Goal: Information Seeking & Learning: Check status

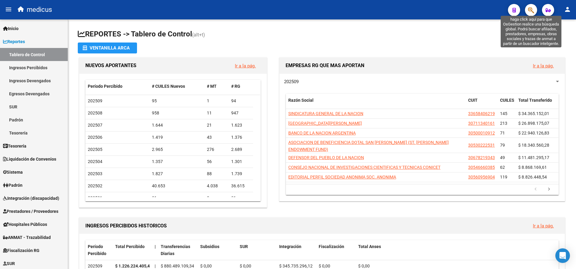
click at [529, 7] on icon "button" at bounding box center [531, 10] width 6 height 7
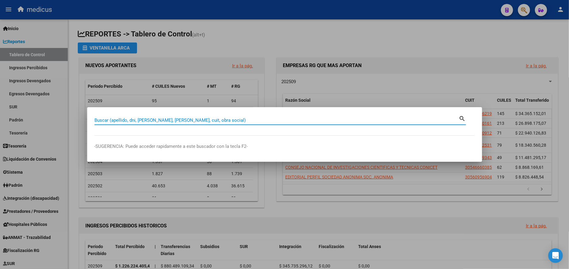
paste input "20307365260"
type input "20307365260"
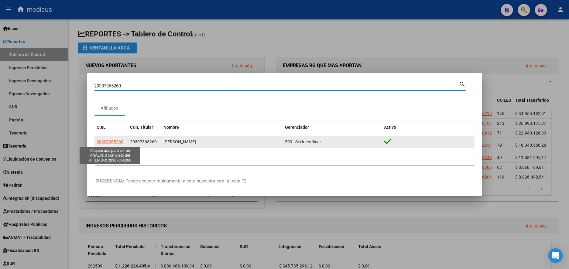
click at [113, 143] on span "20307365260" at bounding box center [110, 141] width 27 height 5
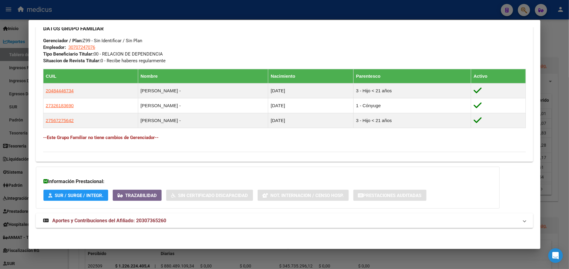
scroll to position [300, 0]
click at [82, 219] on span "Aportes y Contribuciones del Afiliado: 20307365260" at bounding box center [109, 221] width 114 height 6
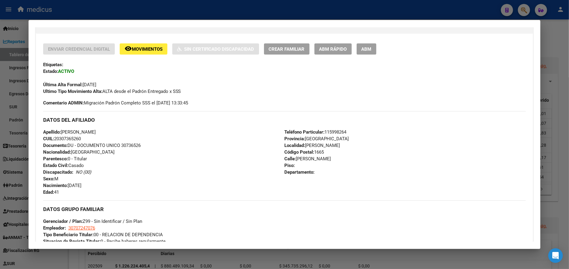
scroll to position [163, 0]
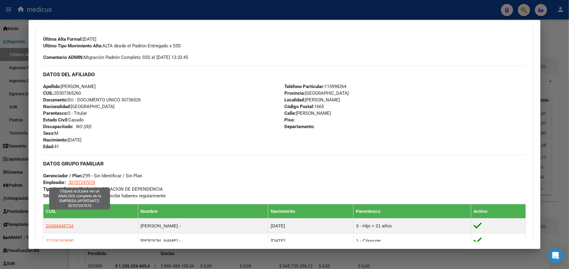
click at [80, 181] on span "30707247076" at bounding box center [81, 182] width 27 height 5
type textarea "30707247076"
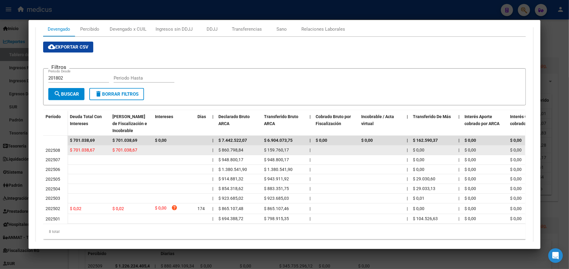
scroll to position [46, 0]
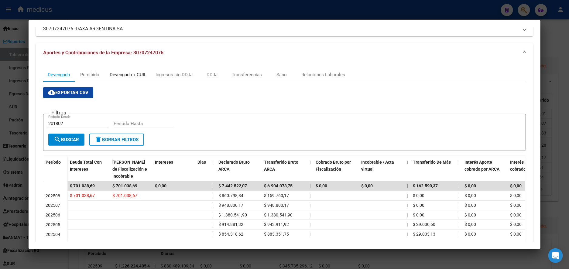
click at [135, 73] on div "Devengado x CUIL" at bounding box center [128, 74] width 37 height 7
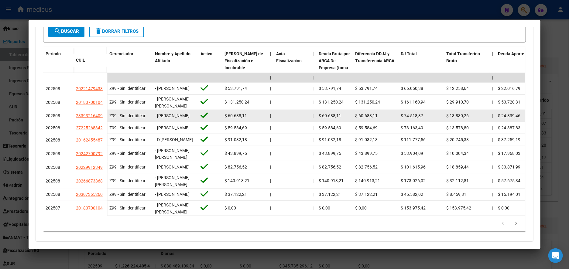
scroll to position [91, 0]
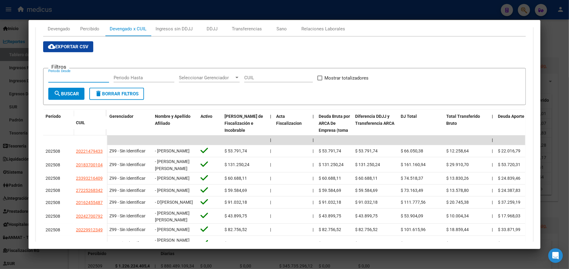
click at [73, 77] on input "Periodo Desde" at bounding box center [78, 77] width 61 height 5
type input "202504"
type input "202505"
paste input "30-70724707-6"
drag, startPoint x: 287, startPoint y: 76, endPoint x: 172, endPoint y: 83, distance: 114.7
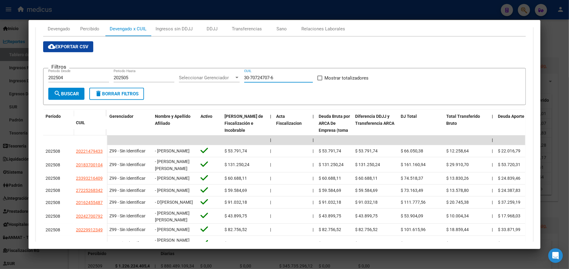
click at [172, 83] on div "Filtros 202504 Periodo Desde 202505 Periodo Hasta Seleccionar Gerenciador Selec…" at bounding box center [284, 80] width 472 height 15
paste input "20-30736526-0"
type input "20-30736526-0"
click at [317, 78] on span at bounding box center [319, 78] width 5 height 5
click at [319, 80] on input "Mostrar totalizadores" at bounding box center [319, 80] width 0 height 0
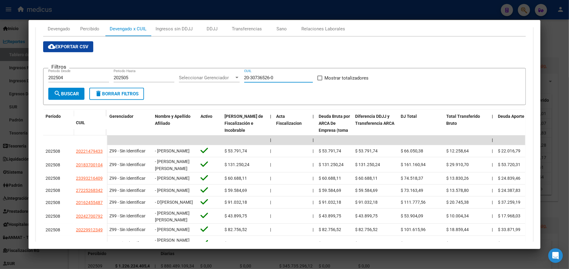
checkbox input "true"
click at [68, 93] on span "search Buscar" at bounding box center [66, 93] width 25 height 5
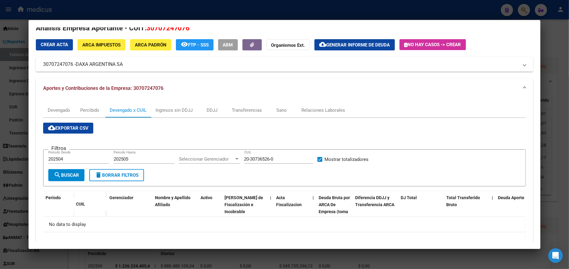
scroll to position [0, 0]
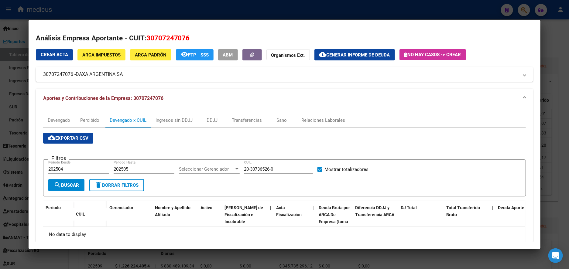
click at [117, 181] on button "delete Borrar Filtros" at bounding box center [116, 185] width 55 height 12
checkbox input "false"
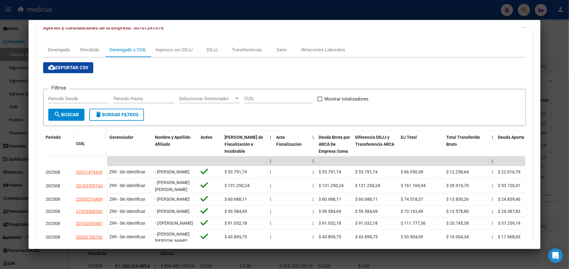
scroll to position [25, 0]
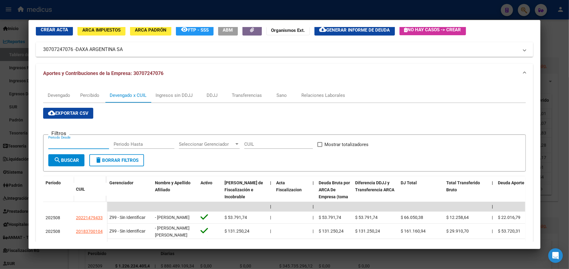
click at [68, 145] on input "Periodo Desde" at bounding box center [78, 143] width 61 height 5
type input "0"
type input "202504"
click at [317, 143] on span at bounding box center [319, 144] width 5 height 5
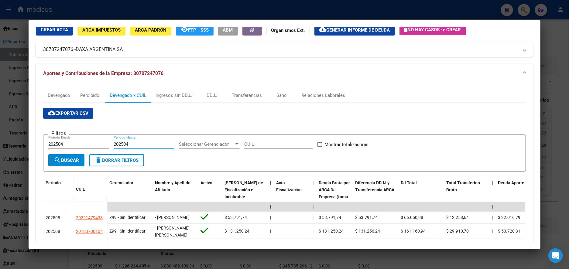
click at [319, 147] on input "Mostrar totalizadores" at bounding box center [319, 147] width 0 height 0
checkbox input "true"
click at [70, 159] on span "search Buscar" at bounding box center [66, 160] width 25 height 5
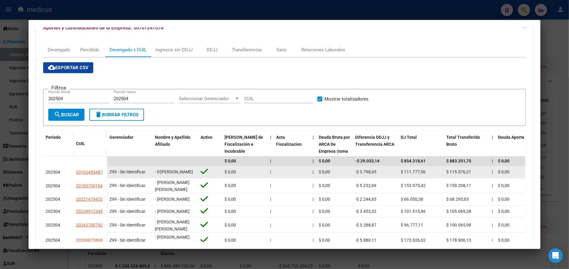
scroll to position [116, 0]
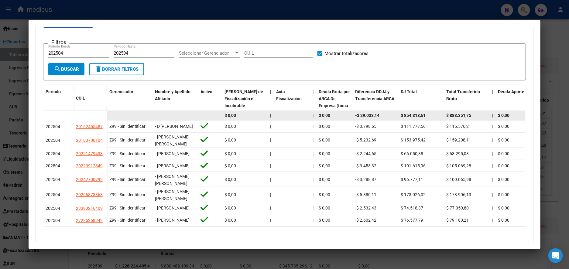
drag, startPoint x: 473, startPoint y: 114, endPoint x: 446, endPoint y: 116, distance: 27.1
click at [446, 116] on div "$ 883.351,75" at bounding box center [466, 115] width 41 height 7
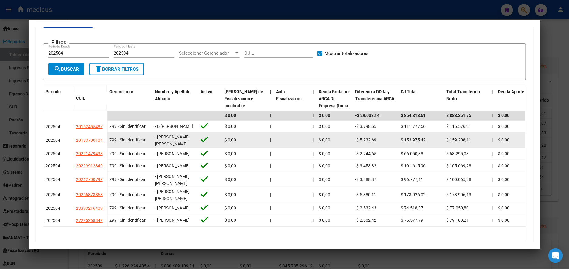
copy span "883.351,75"
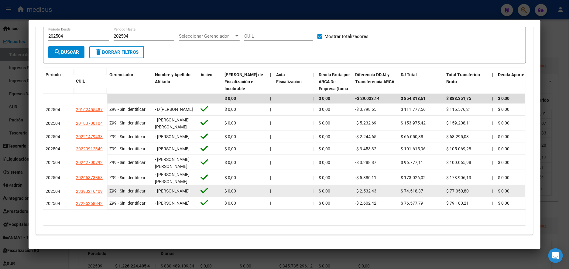
scroll to position [152, 0]
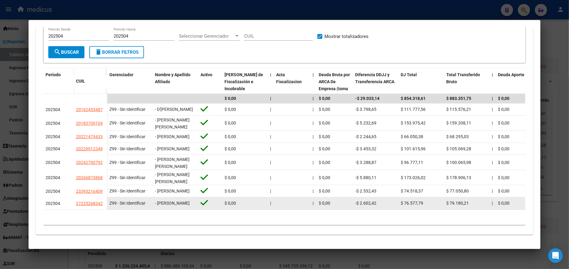
drag, startPoint x: 70, startPoint y: 92, endPoint x: 100, endPoint y: 198, distance: 109.6
click at [100, 198] on datatable-scroller "$ 0,00 | | $ 0,00 -$ 29.033,14 $ 854.318,61 $ 883.351,75 | $ 0,00 $ 284.772,88 …" at bounding box center [284, 152] width 482 height 116
drag, startPoint x: 39, startPoint y: 91, endPoint x: 111, endPoint y: 193, distance: 125.4
click at [111, 193] on div "Devengado Percibido Devengado x CUIL Ingresos sin DDJJ DDJJ Transferencias Sano…" at bounding box center [284, 105] width 497 height 260
click at [473, 200] on div "$ 79.180,21" at bounding box center [466, 203] width 41 height 7
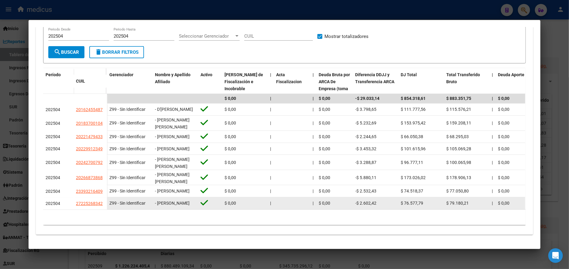
copy datatable-scroller "$ 0,60 | | $ 3,38 -$ 35.289,54 $ 908.436,07 $ 027.525,87 | $ 0,60 $ 598.137,19 …"
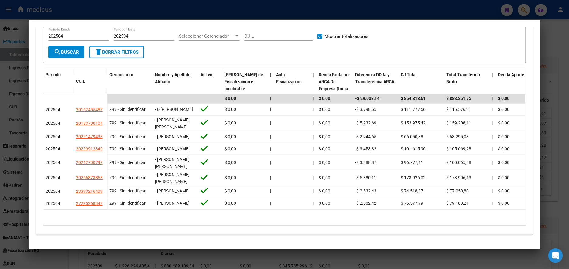
click at [201, 68] on datatable-header-cell "Activo" at bounding box center [210, 88] width 24 height 41
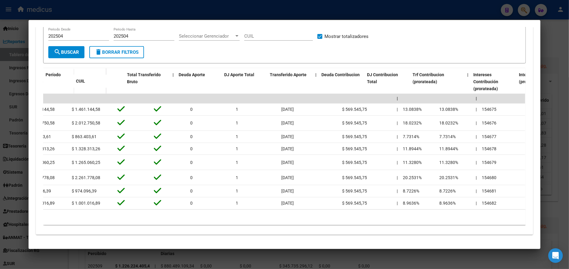
scroll to position [0, 0]
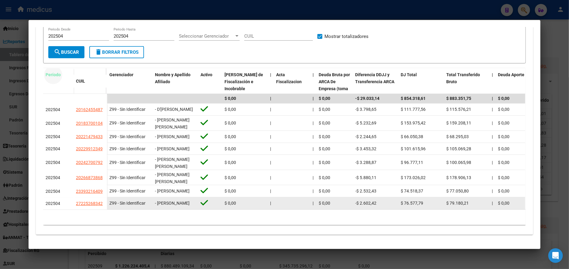
drag, startPoint x: 41, startPoint y: 54, endPoint x: 456, endPoint y: 197, distance: 439.2
click at [456, 197] on div "Período CUIL Gerenciador Nombre y Apellido Afiliado Activo Deuda Bruta Neto de …" at bounding box center [284, 146] width 483 height 157
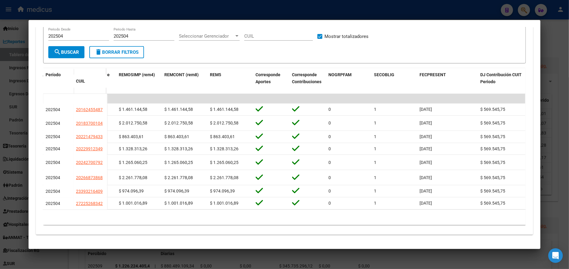
scroll to position [0, 1449]
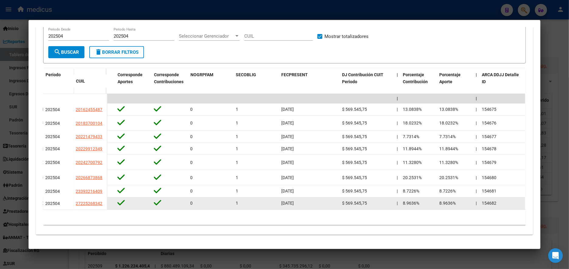
click at [508, 200] on div "154682" at bounding box center [502, 203] width 41 height 7
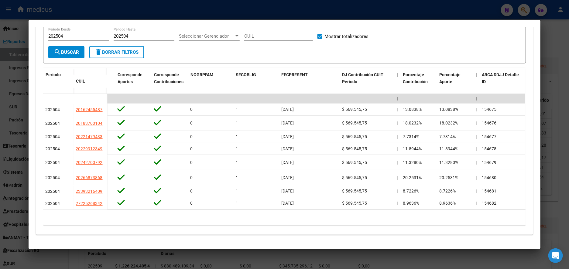
copy div "Loremip DOLO Sitametcons Adipis e Seddoeiu Temporin Utlabo Etdol Magna Aliq en …"
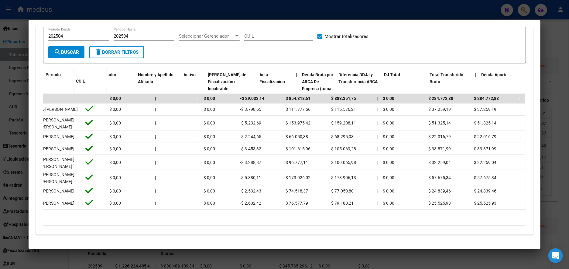
scroll to position [0, 0]
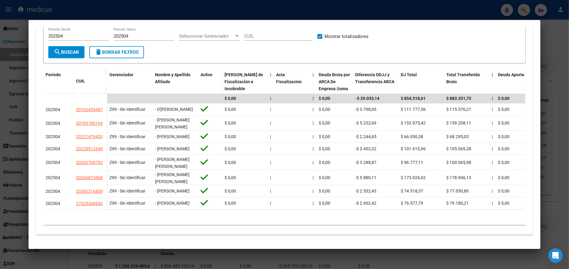
click at [219, 69] on span at bounding box center [220, 88] width 3 height 41
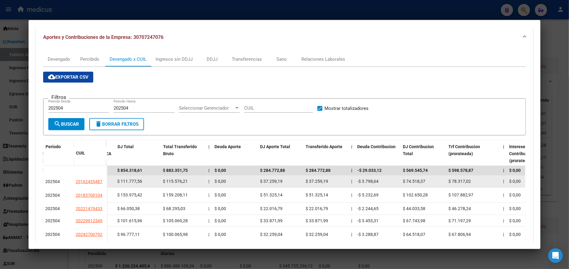
scroll to position [107, 0]
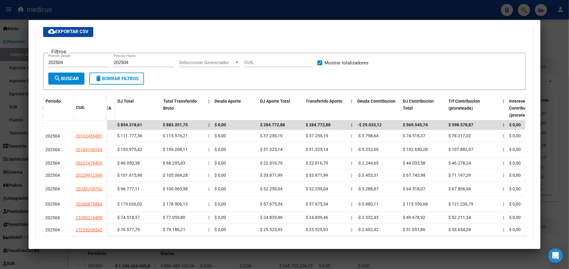
click at [108, 104] on div "Diferencia DDJJ y Transferencia ARCA" at bounding box center [92, 105] width 41 height 14
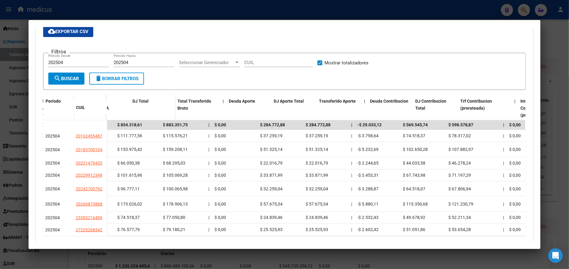
drag, startPoint x: 109, startPoint y: 100, endPoint x: 136, endPoint y: 100, distance: 27.0
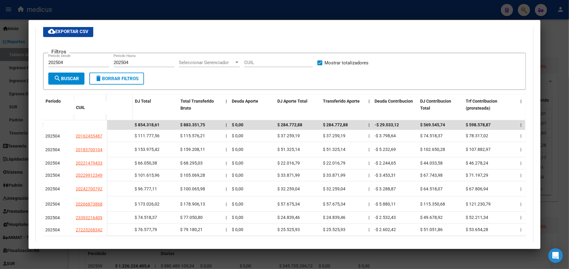
drag, startPoint x: 102, startPoint y: 100, endPoint x: 127, endPoint y: 101, distance: 24.6
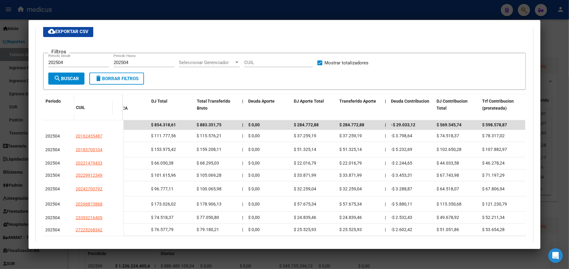
drag, startPoint x: 119, startPoint y: 113, endPoint x: 97, endPoint y: 114, distance: 21.9
click at [97, 114] on datatable-header-cell "CUIL" at bounding box center [92, 107] width 39 height 13
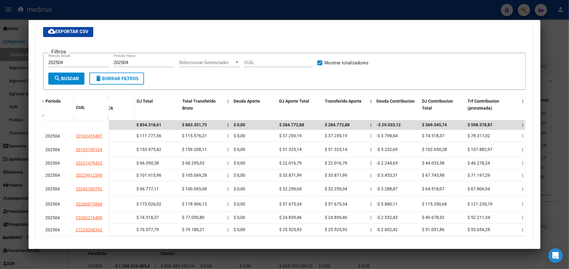
drag, startPoint x: 131, startPoint y: 112, endPoint x: 119, endPoint y: 113, distance: 11.9
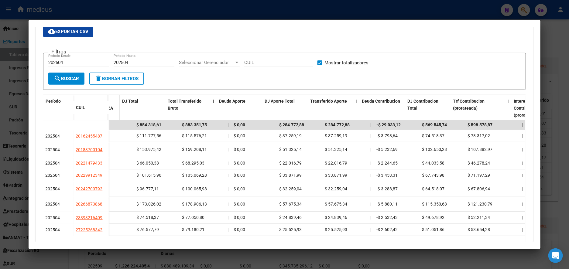
click at [108, 107] on span "Diferencia DDJJ y Transferencia ARCA" at bounding box center [93, 105] width 39 height 12
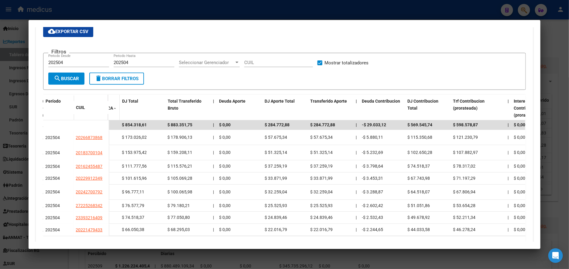
click at [113, 107] on span at bounding box center [115, 109] width 4 height 4
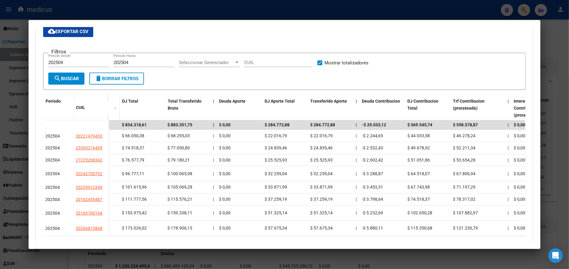
drag, startPoint x: 104, startPoint y: 111, endPoint x: 113, endPoint y: 112, distance: 9.1
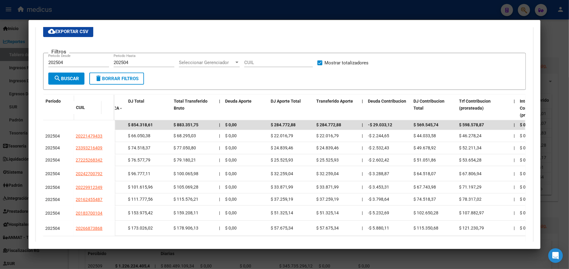
drag, startPoint x: 111, startPoint y: 113, endPoint x: 90, endPoint y: 112, distance: 20.0
click at [90, 112] on datatable-header-cell "CUIL" at bounding box center [87, 107] width 28 height 13
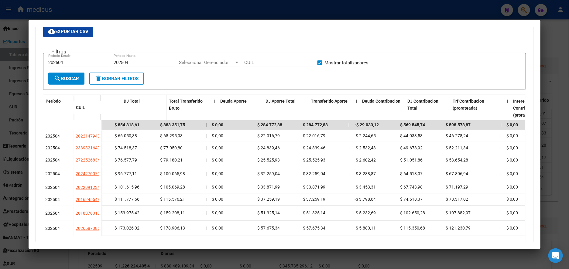
drag, startPoint x: 108, startPoint y: 116, endPoint x: 125, endPoint y: 116, distance: 16.7
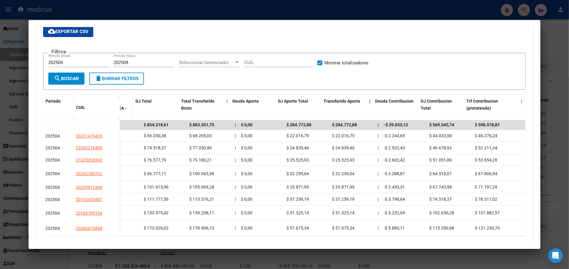
drag, startPoint x: 138, startPoint y: 113, endPoint x: 125, endPoint y: 115, distance: 12.9
click at [125, 115] on datatable-header-cell "Diferencia DDJJ y Transferencia ARCA" at bounding box center [107, 115] width 51 height 41
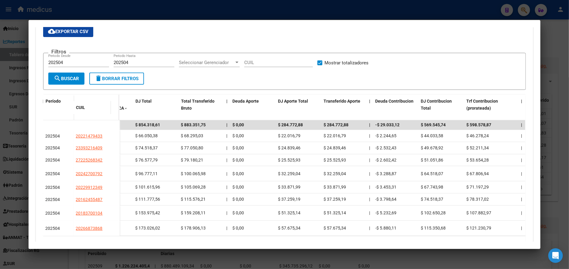
drag, startPoint x: 116, startPoint y: 103, endPoint x: 102, endPoint y: 103, distance: 13.4
click at [102, 103] on datatable-header-cell "CUIL" at bounding box center [91, 107] width 37 height 13
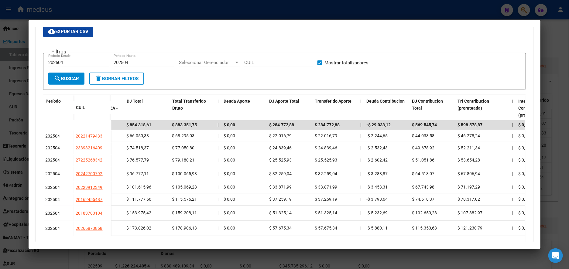
click at [418, 66] on div "Filtros 202504 Periodo Desde 202504 Periodo Hasta Seleccionar Gerenciador Selec…" at bounding box center [284, 65] width 472 height 15
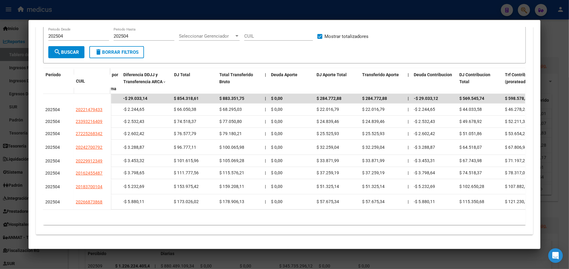
scroll to position [0, 0]
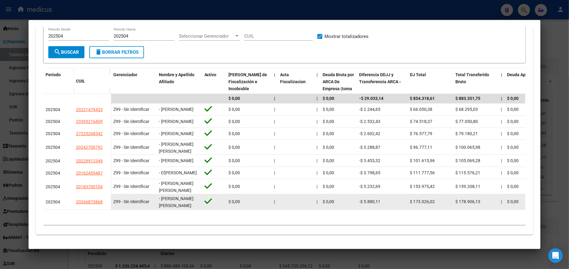
click at [73, 199] on datatable-body-cell "20266873868" at bounding box center [91, 201] width 37 height 15
